Goal: Transaction & Acquisition: Purchase product/service

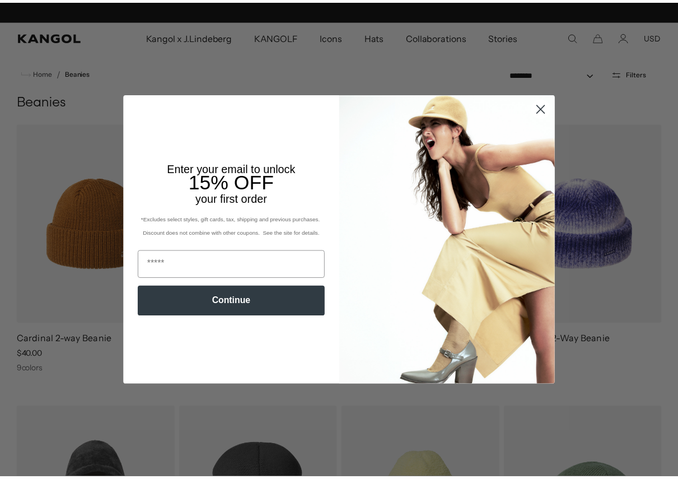
scroll to position [0, 231]
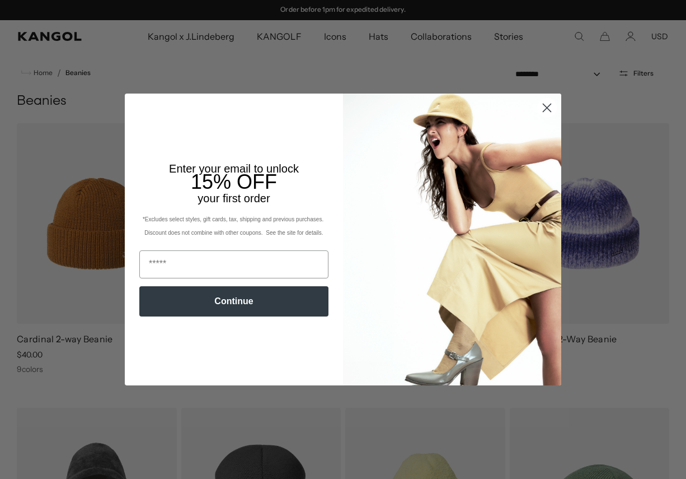
click at [546, 105] on circle "Close dialog" at bounding box center [547, 108] width 18 height 18
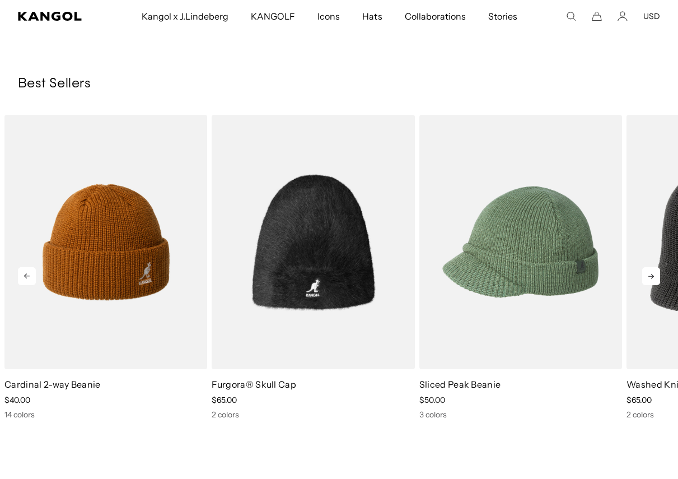
click at [657, 278] on icon at bounding box center [651, 276] width 18 height 18
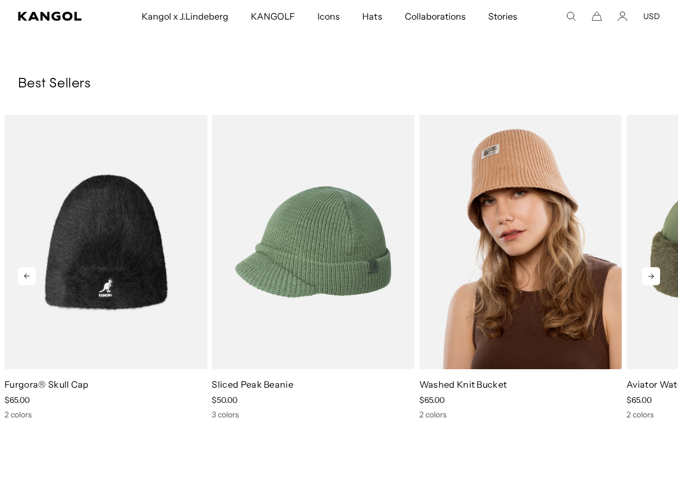
scroll to position [0, 0]
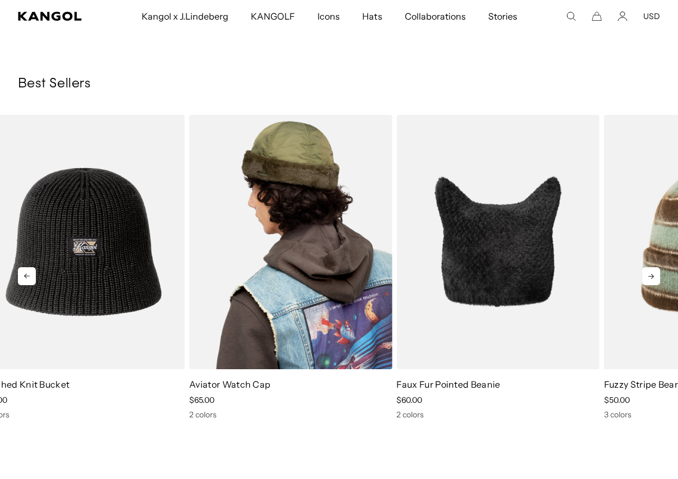
drag, startPoint x: 666, startPoint y: 274, endPoint x: 214, endPoint y: 299, distance: 451.9
click at [214, 299] on img "5 of 9" at bounding box center [290, 242] width 203 height 255
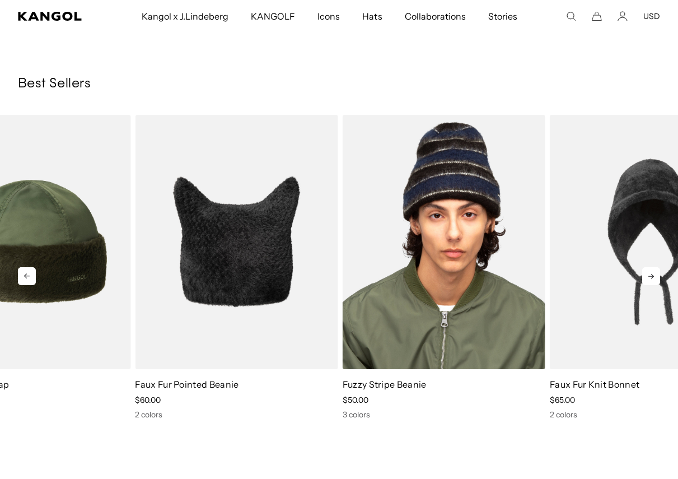
drag, startPoint x: 600, startPoint y: 277, endPoint x: 369, endPoint y: 280, distance: 230.7
click at [366, 283] on img "7 of 9" at bounding box center [444, 242] width 203 height 255
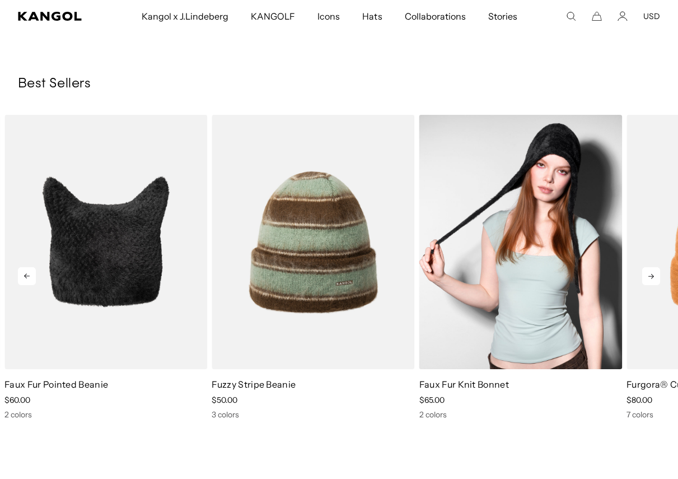
scroll to position [0, 231]
drag, startPoint x: 586, startPoint y: 253, endPoint x: 305, endPoint y: 273, distance: 281.1
click at [419, 273] on img "8 of 9" at bounding box center [520, 242] width 203 height 255
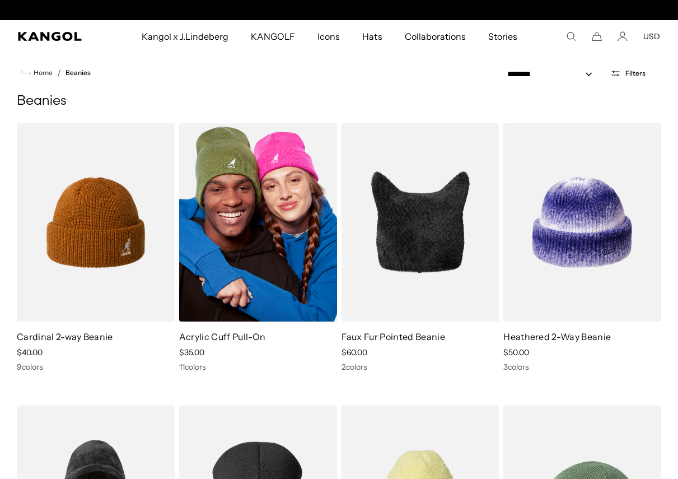
scroll to position [0, 0]
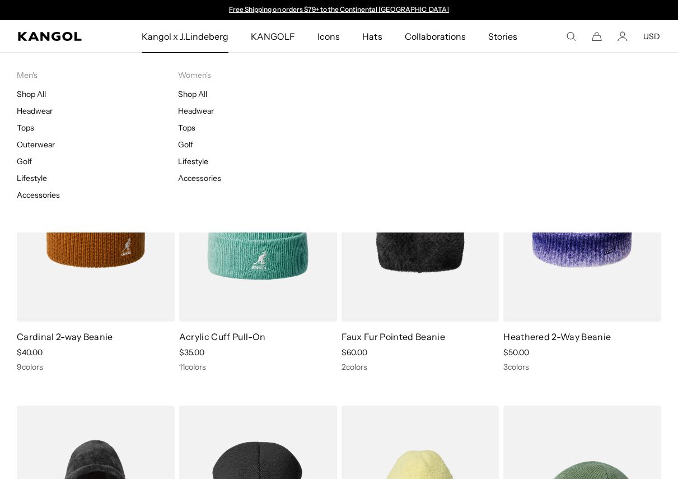
click at [50, 92] on li "Shop All" at bounding box center [97, 94] width 161 height 10
click at [43, 94] on link "Shop All" at bounding box center [31, 94] width 29 height 10
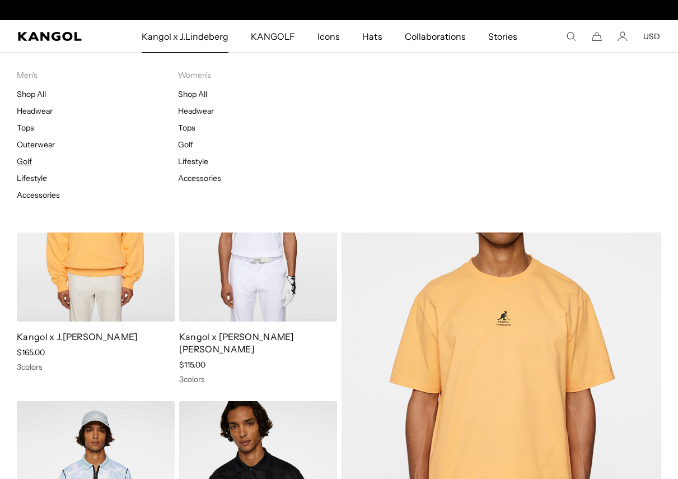
scroll to position [0, 231]
click at [27, 158] on link "Golf" at bounding box center [24, 161] width 15 height 10
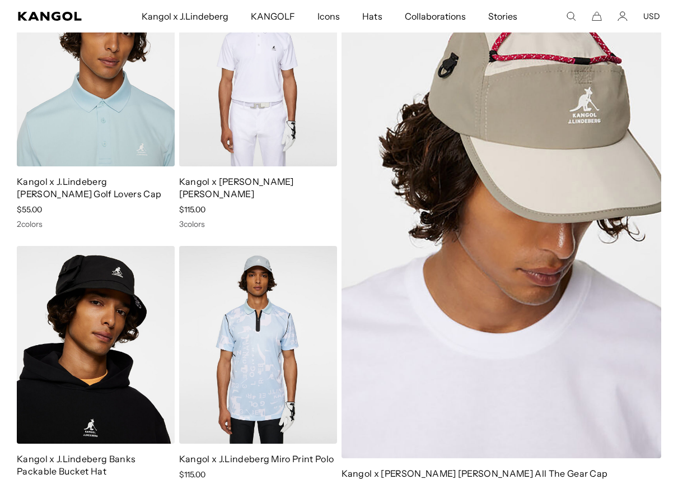
scroll to position [112, 0]
